Goal: Task Accomplishment & Management: Manage account settings

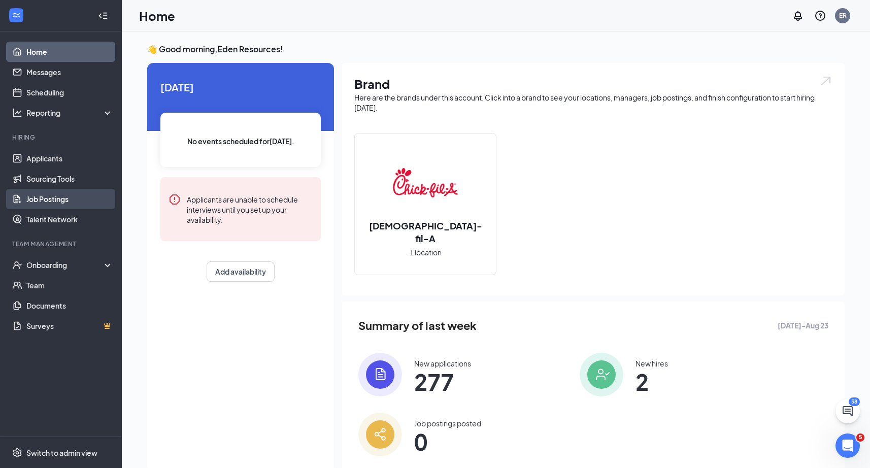
click at [60, 193] on link "Job Postings" at bounding box center [69, 199] width 87 height 20
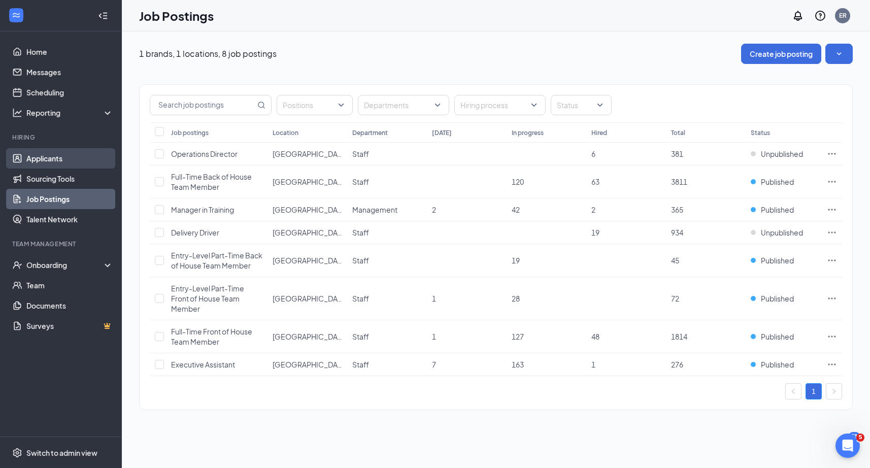
click at [74, 161] on link "Applicants" at bounding box center [69, 158] width 87 height 20
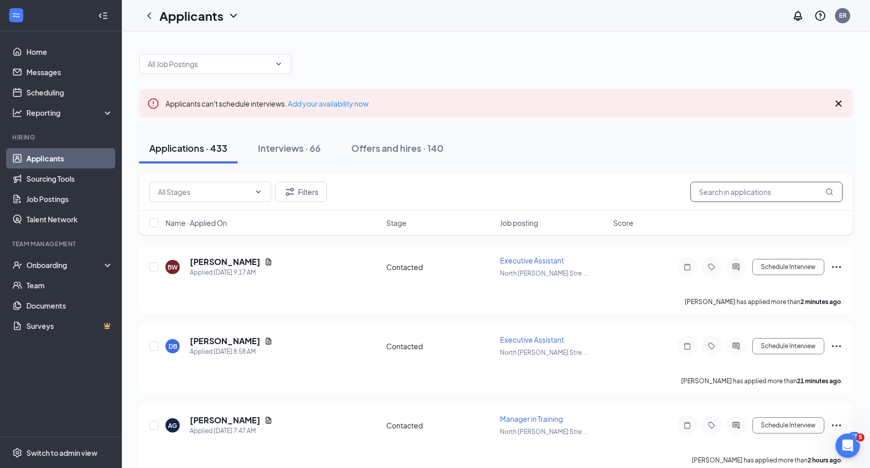
click at [710, 190] on input "text" at bounding box center [766, 192] width 152 height 20
paste input "[PERSON_NAME]"
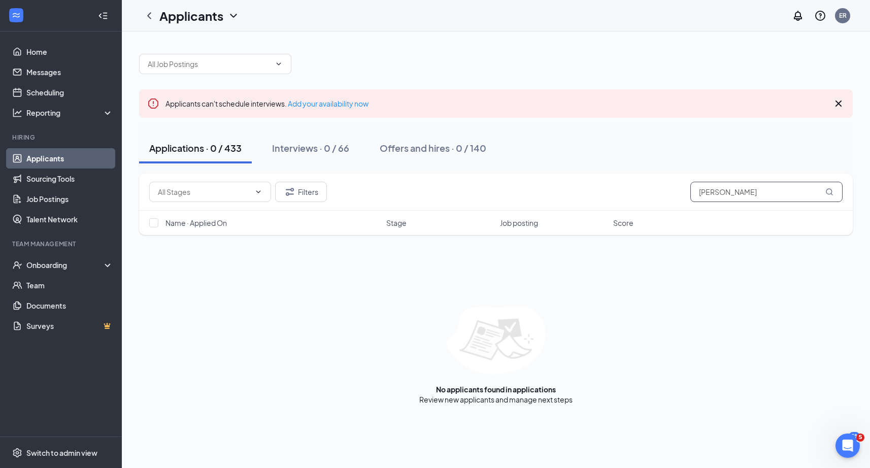
click at [778, 197] on input "[PERSON_NAME]" at bounding box center [766, 192] width 152 height 20
paste input "Sequoia [PERSON_NAME]"
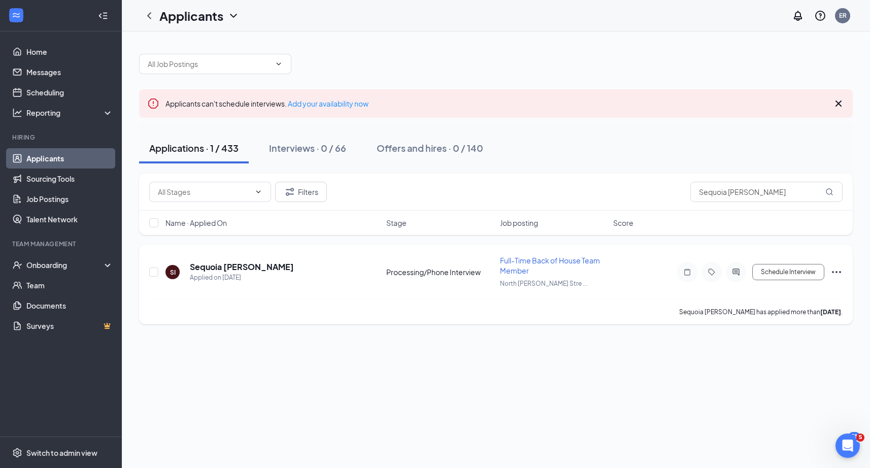
click at [842, 274] on icon "Ellipses" at bounding box center [836, 272] width 12 height 12
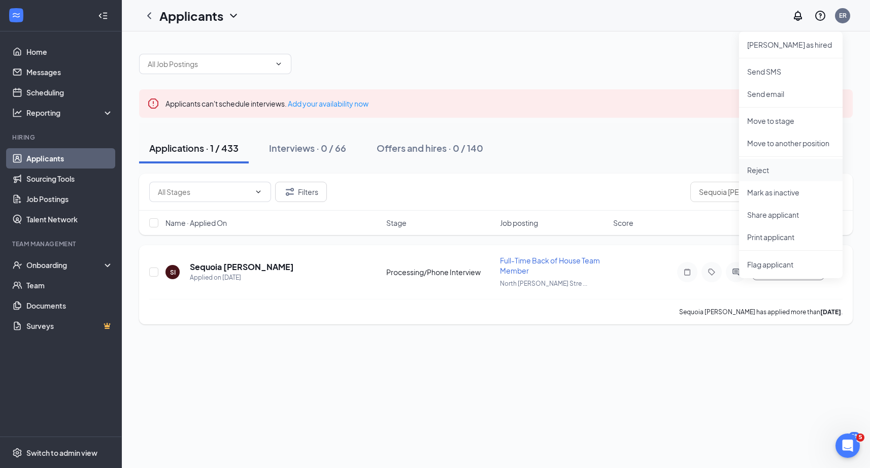
click at [769, 170] on p "Reject" at bounding box center [790, 170] width 87 height 10
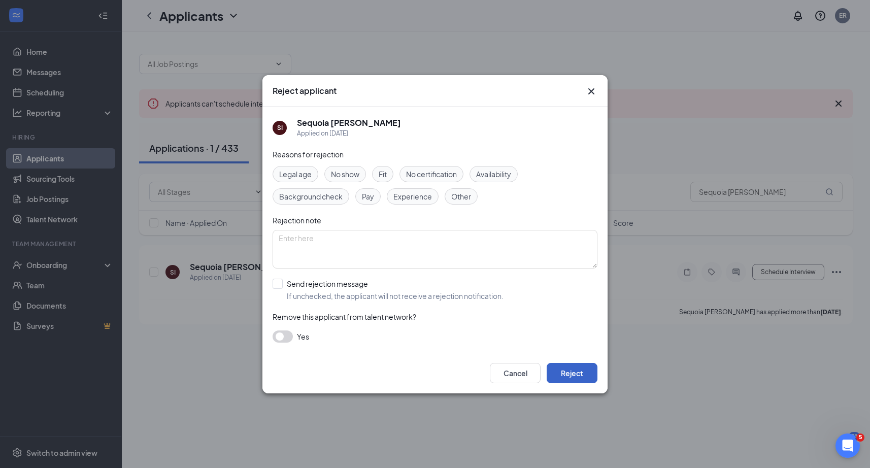
click at [585, 376] on button "Reject" at bounding box center [572, 373] width 51 height 20
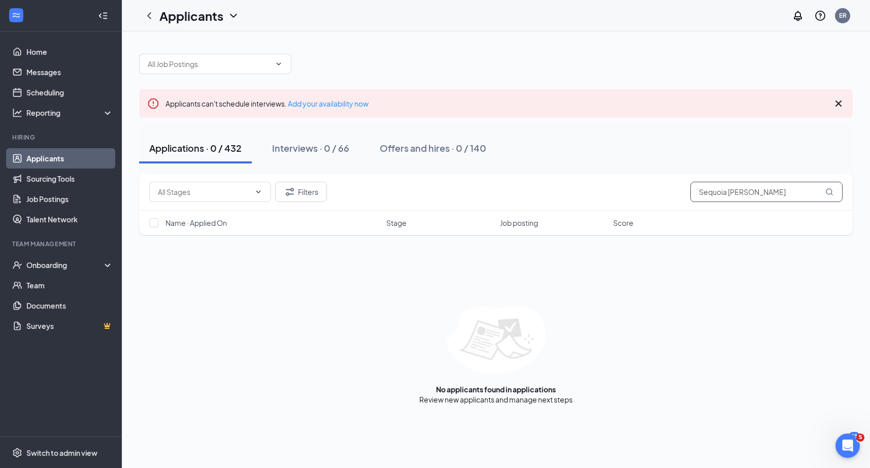
click at [724, 189] on input "Sequoia [PERSON_NAME]" at bounding box center [766, 192] width 152 height 20
paste input "[PERSON_NAME]"
click at [746, 194] on input "[PERSON_NAME]" at bounding box center [766, 192] width 152 height 20
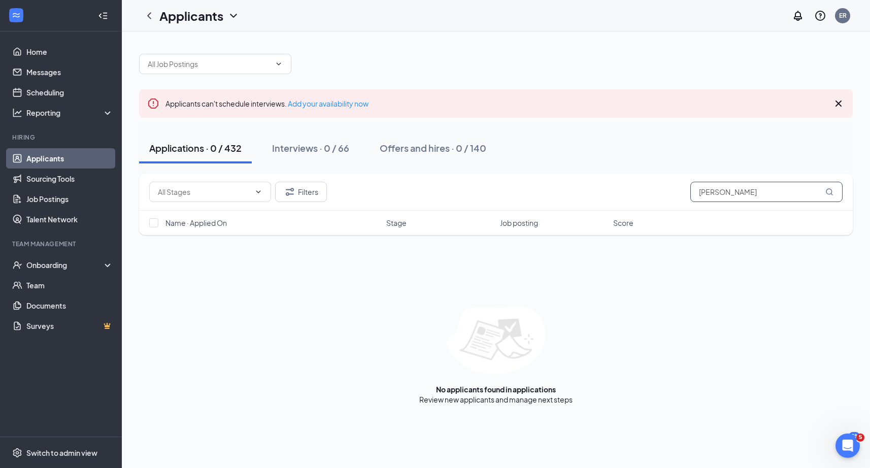
click at [746, 194] on input "[PERSON_NAME]" at bounding box center [766, 192] width 152 height 20
paste input "[PERSON_NAME]"
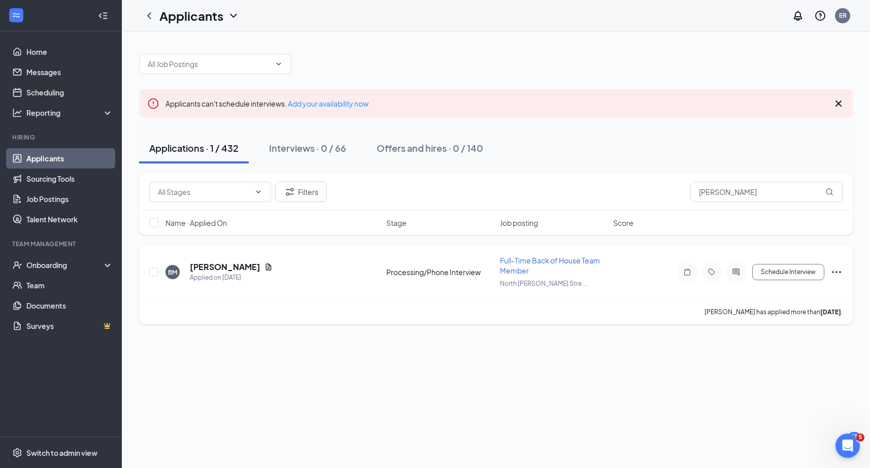
click at [834, 275] on icon "Ellipses" at bounding box center [836, 272] width 12 height 12
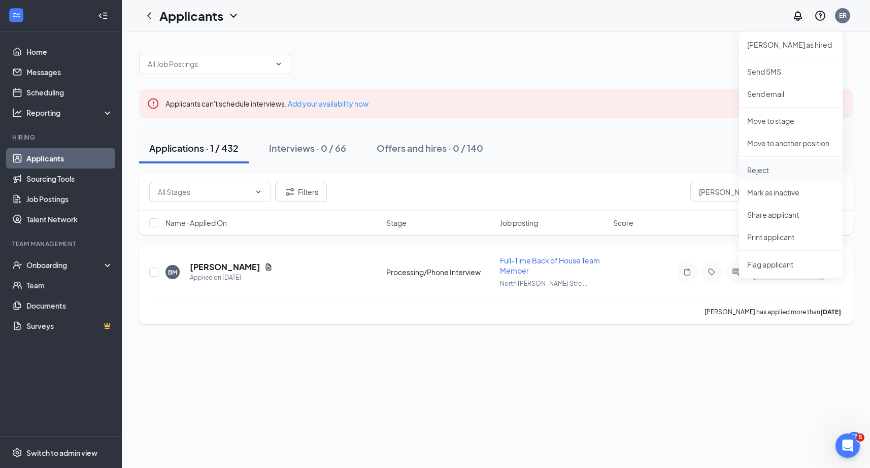
click at [786, 169] on p "Reject" at bounding box center [790, 170] width 87 height 10
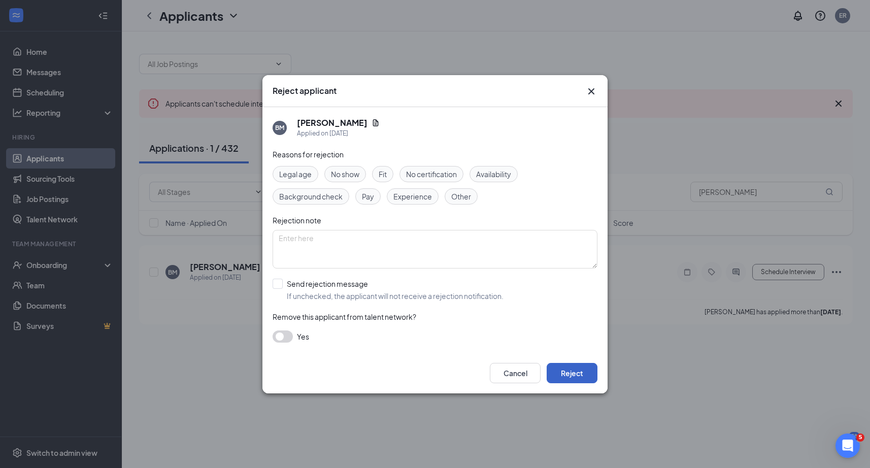
click at [570, 363] on button "Reject" at bounding box center [572, 373] width 51 height 20
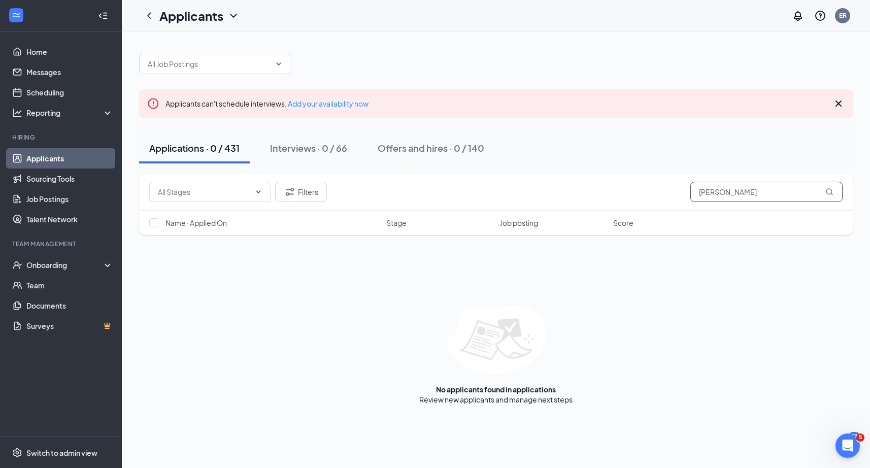
click at [753, 189] on input "[PERSON_NAME]" at bounding box center [766, 192] width 152 height 20
paste input "[PERSON_NAME]"
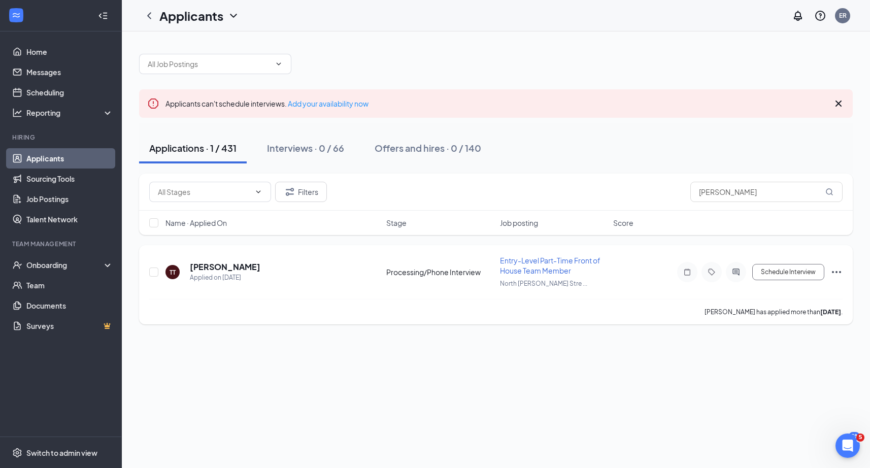
click at [836, 273] on icon "Ellipses" at bounding box center [836, 272] width 12 height 12
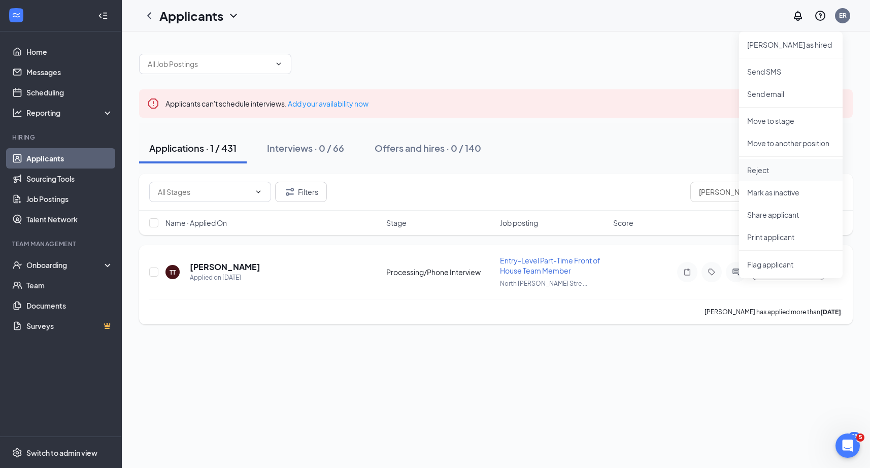
click at [768, 172] on p "Reject" at bounding box center [790, 170] width 87 height 10
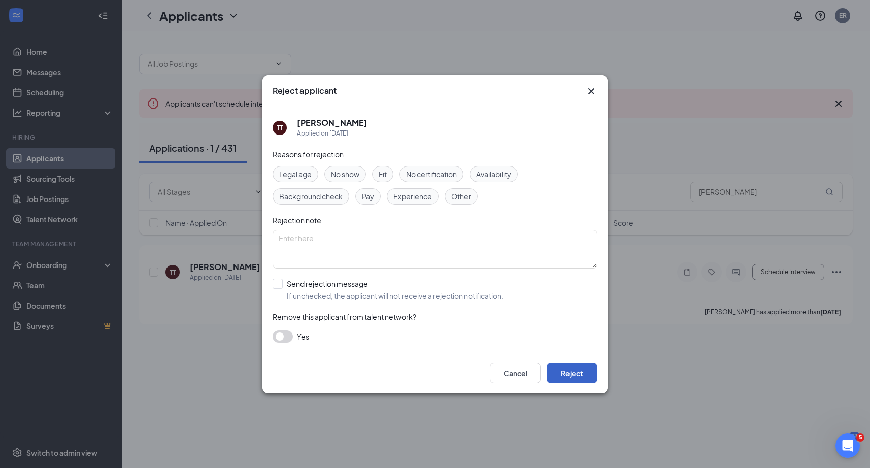
click at [570, 377] on button "Reject" at bounding box center [572, 373] width 51 height 20
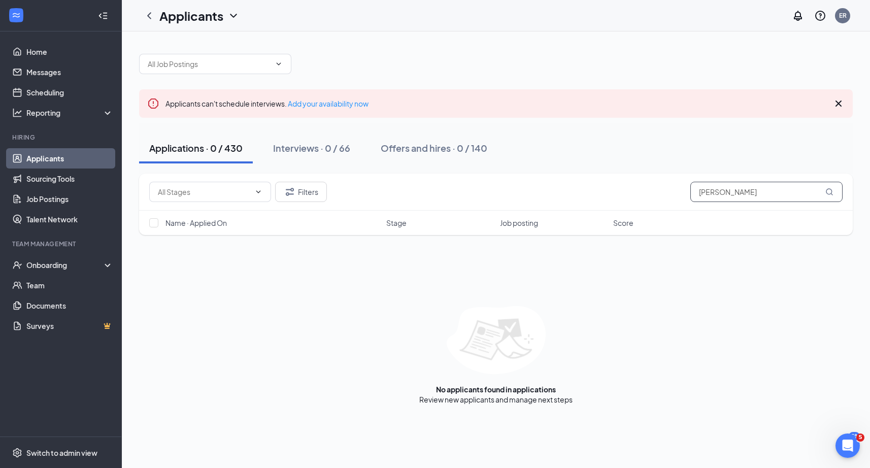
click at [734, 188] on input "[PERSON_NAME]" at bounding box center [766, 192] width 152 height 20
paste input "[PERSON_NAME]"
click at [725, 196] on input "[PERSON_NAME]" at bounding box center [766, 192] width 152 height 20
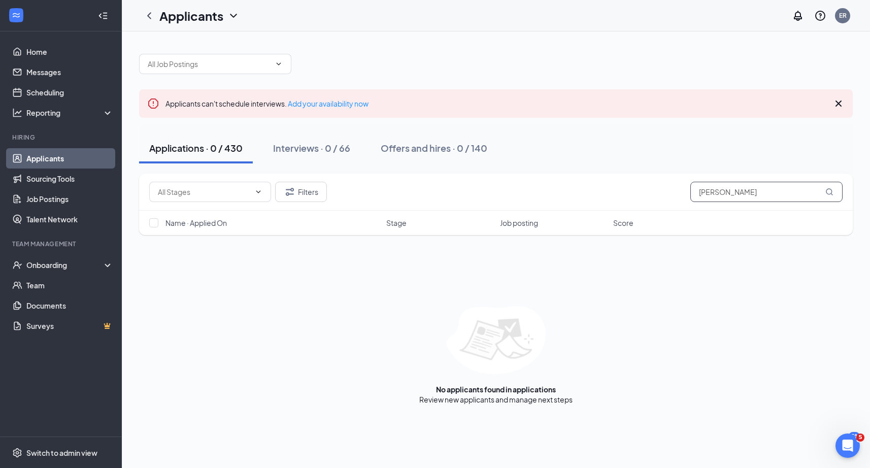
click at [725, 196] on input "[PERSON_NAME]" at bounding box center [766, 192] width 152 height 20
paste input "[PERSON_NAME]"
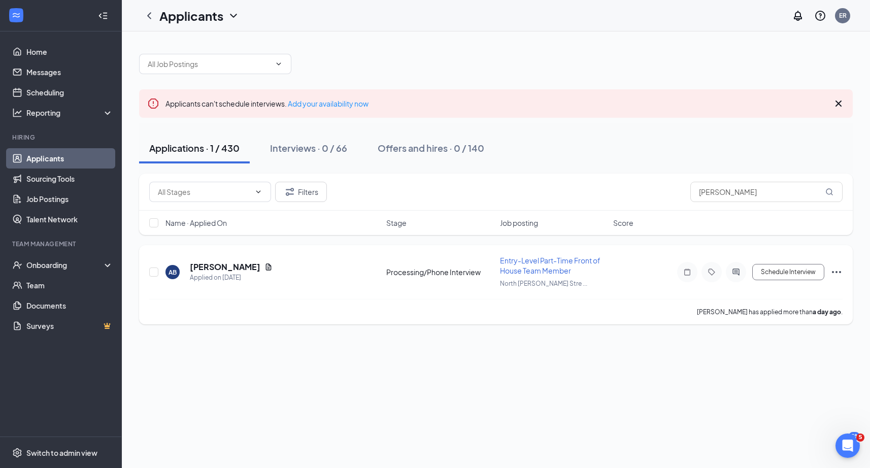
click at [837, 269] on icon "Ellipses" at bounding box center [836, 272] width 12 height 12
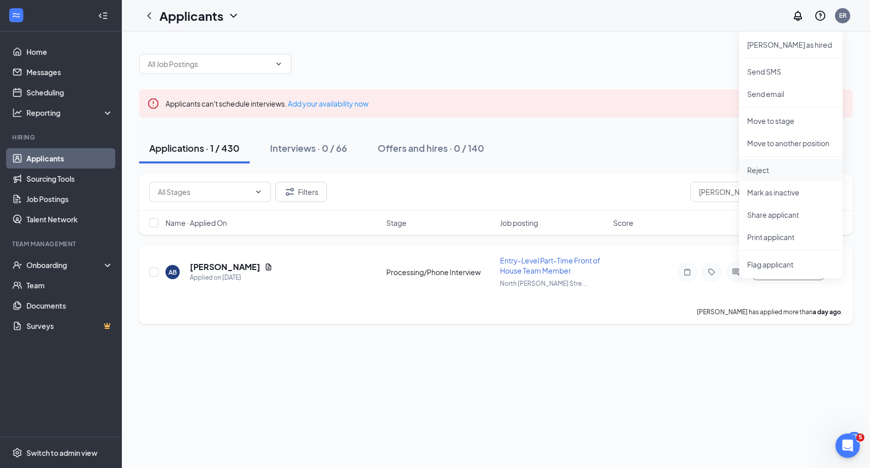
click at [765, 173] on p "Reject" at bounding box center [790, 170] width 87 height 10
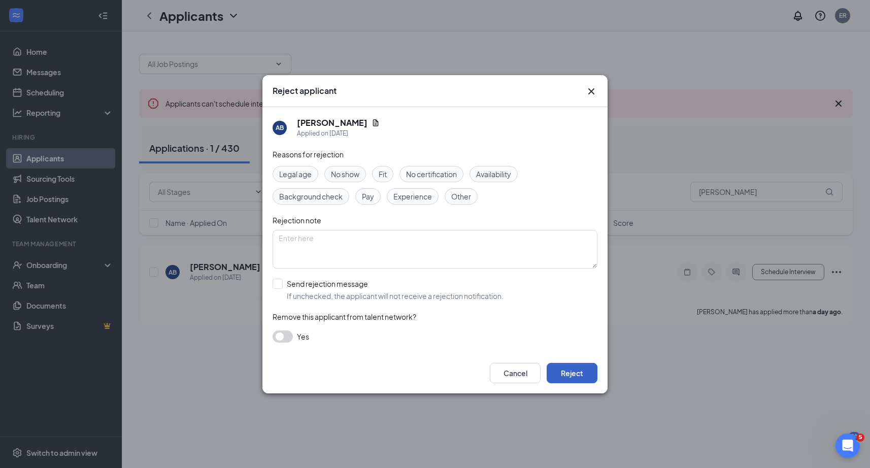
click at [570, 374] on button "Reject" at bounding box center [572, 373] width 51 height 20
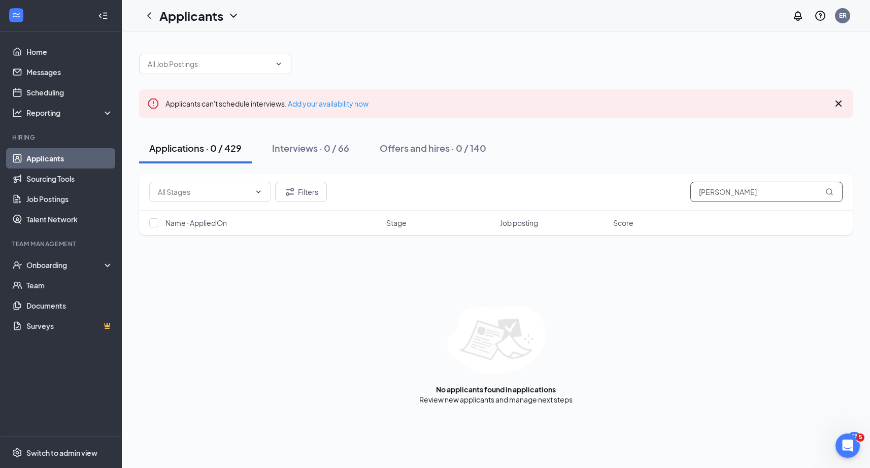
click at [730, 189] on input "[PERSON_NAME]" at bounding box center [766, 192] width 152 height 20
paste input "[PERSON_NAME]"
click at [730, 189] on input "[PERSON_NAME]" at bounding box center [766, 192] width 152 height 20
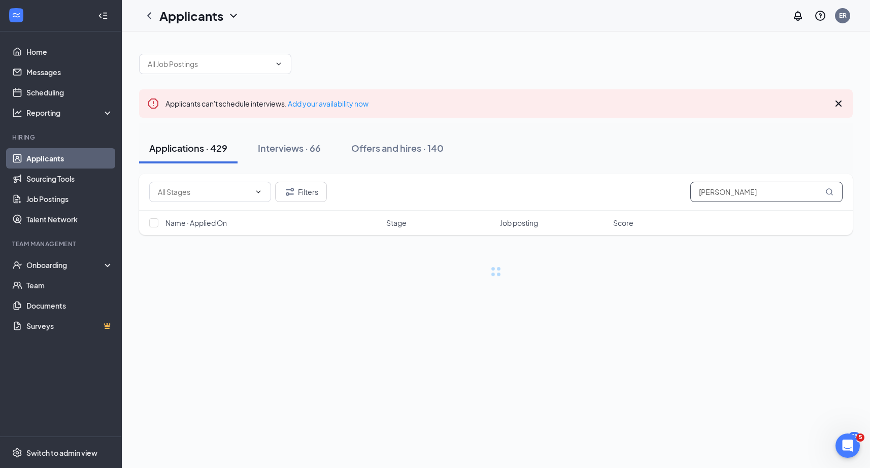
click at [730, 189] on input "[PERSON_NAME]" at bounding box center [766, 192] width 152 height 20
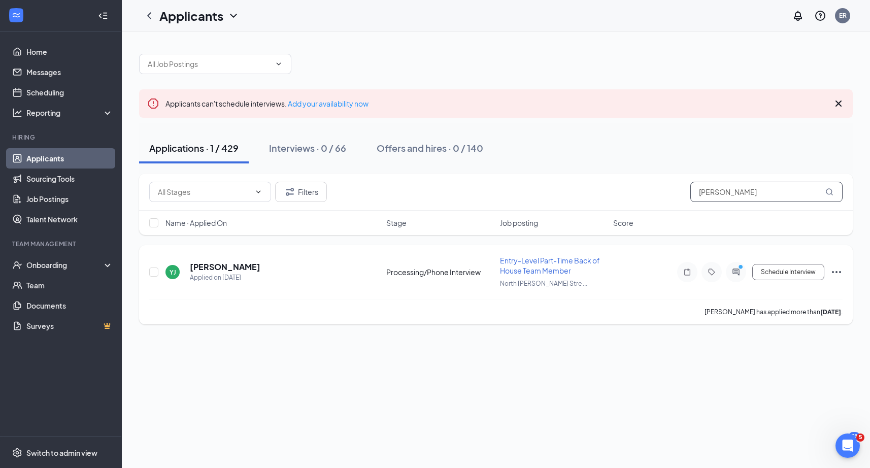
type input "[PERSON_NAME]"
click at [835, 264] on div "Schedule Interview" at bounding box center [751, 272] width 183 height 20
click at [836, 269] on icon "Ellipses" at bounding box center [836, 272] width 12 height 12
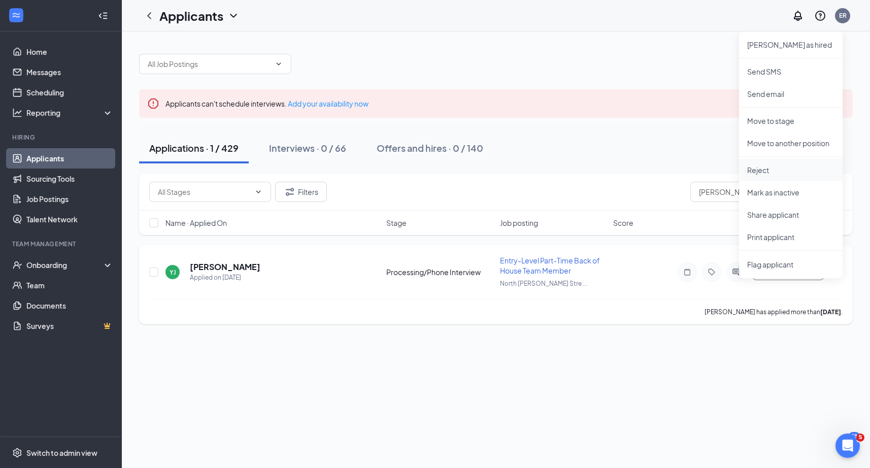
click at [760, 170] on p "Reject" at bounding box center [790, 170] width 87 height 10
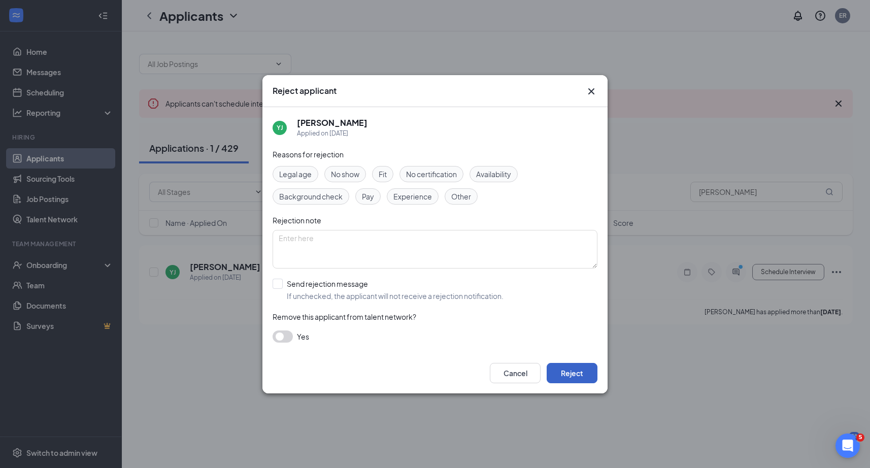
click at [589, 373] on button "Reject" at bounding box center [572, 373] width 51 height 20
